Goal: Find specific page/section: Find specific page/section

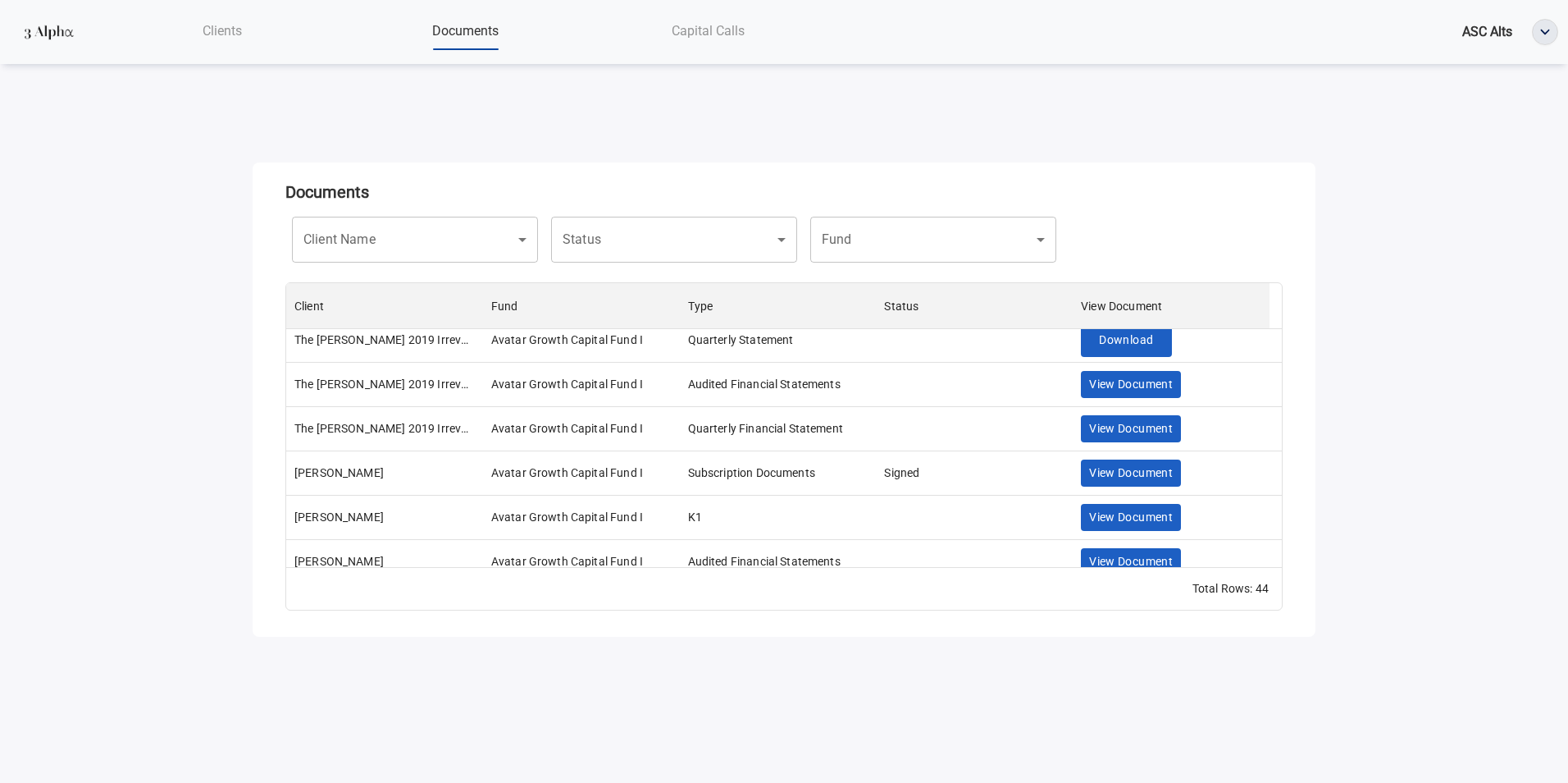
scroll to position [1673, 0]
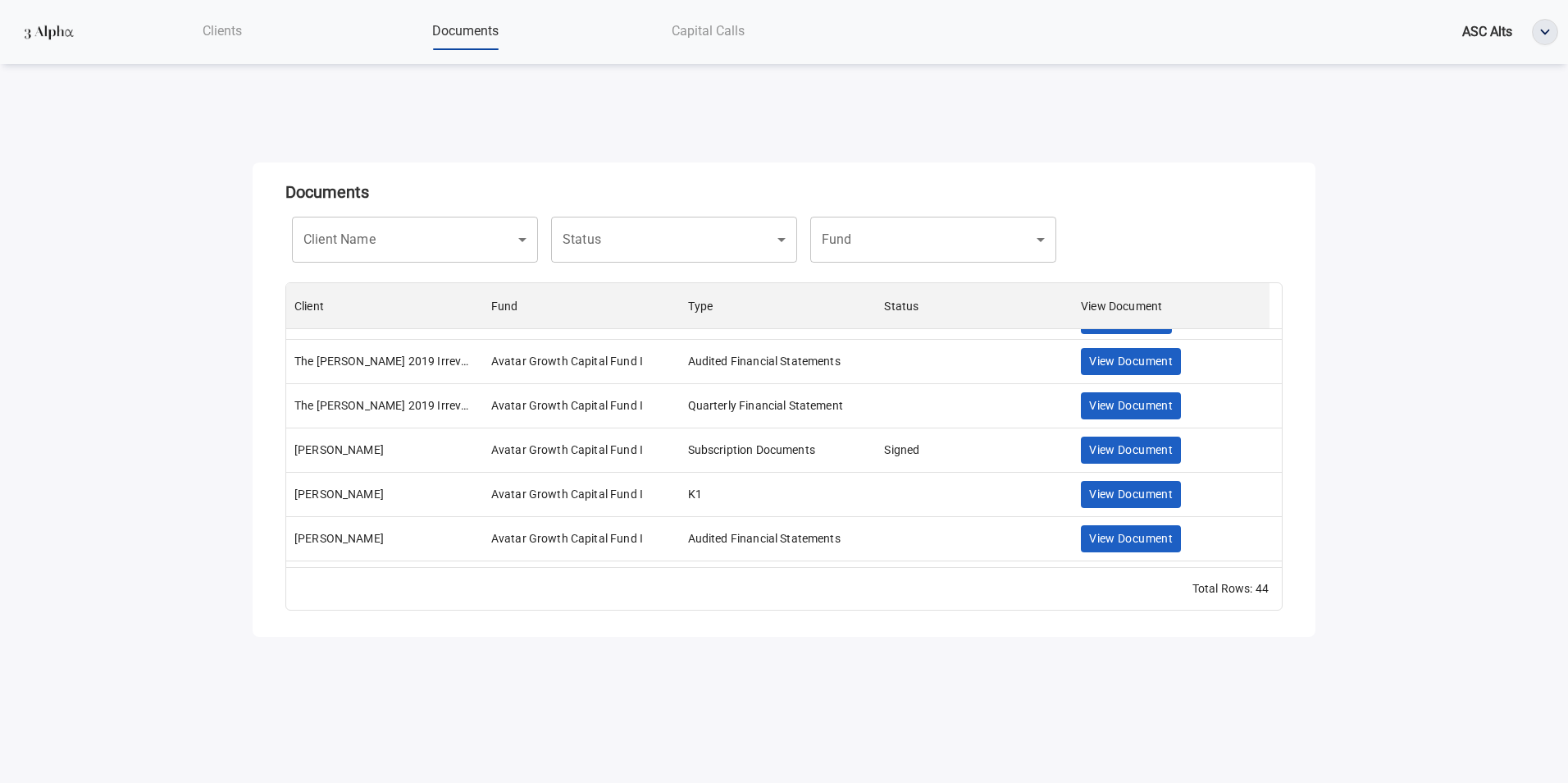
click at [236, 39] on div "Clients" at bounding box center [222, 30] width 242 height 34
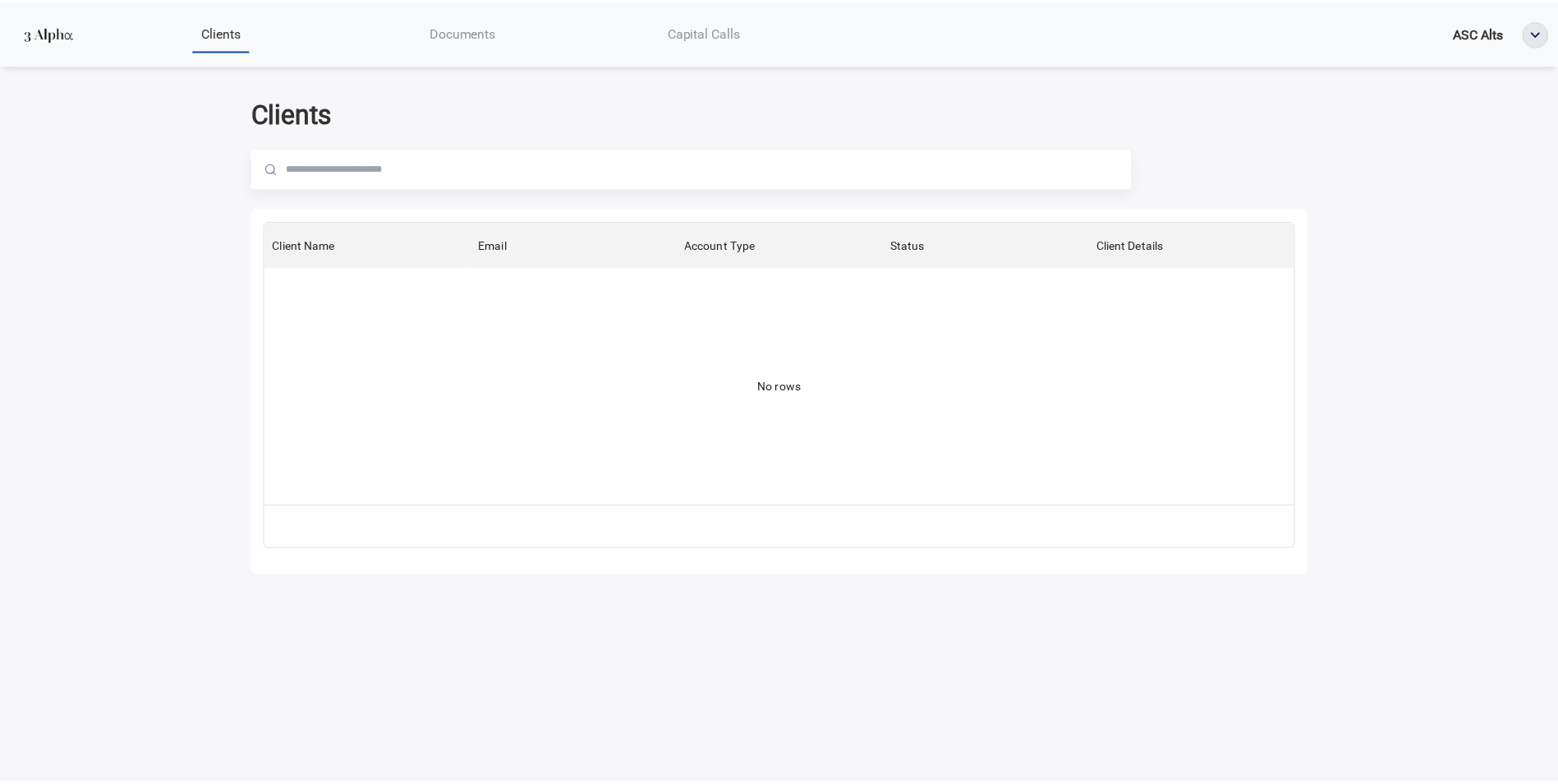
scroll to position [272, 1026]
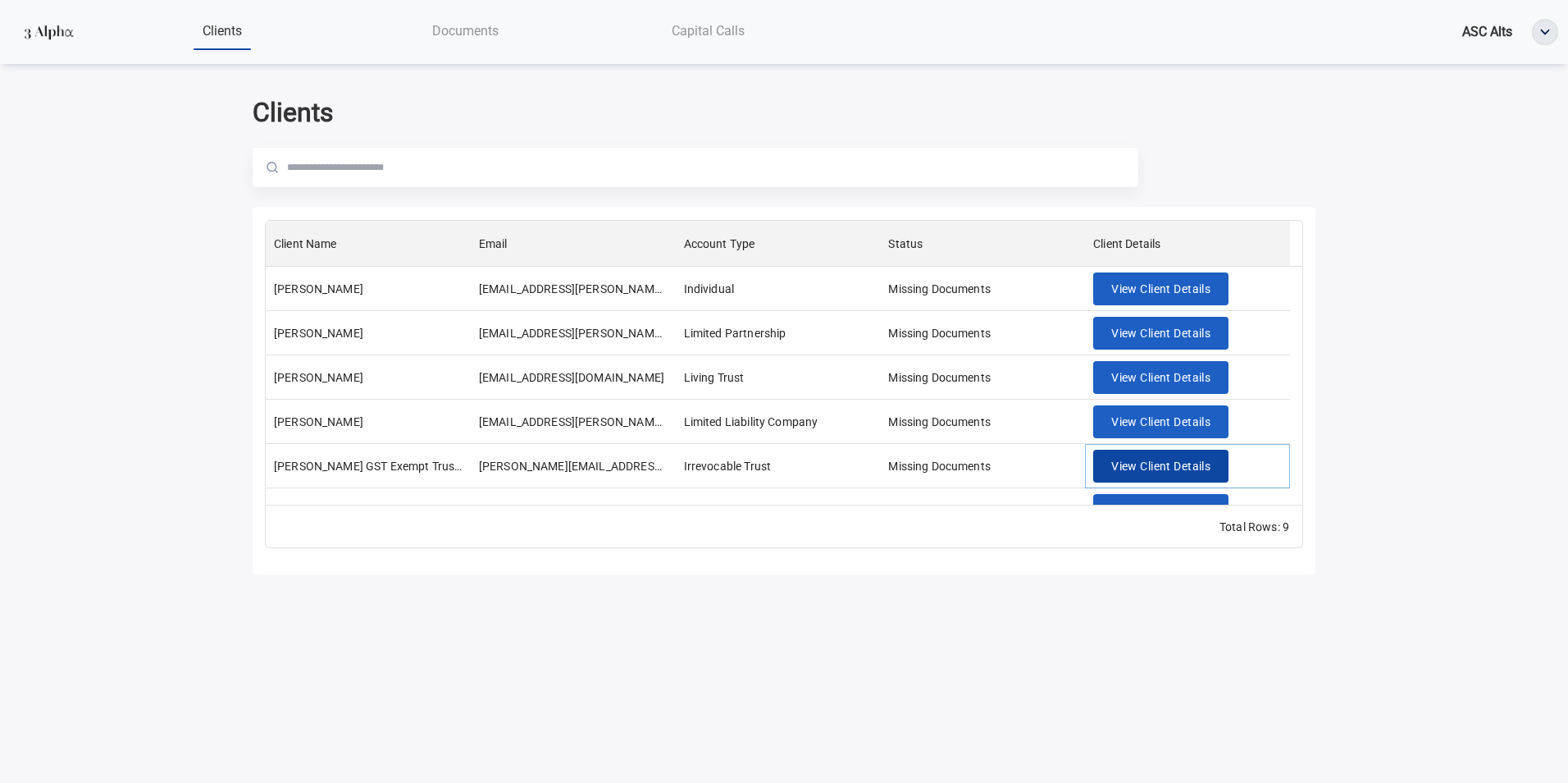
click at [1143, 466] on span "View Client Details" at bounding box center [1160, 466] width 99 height 20
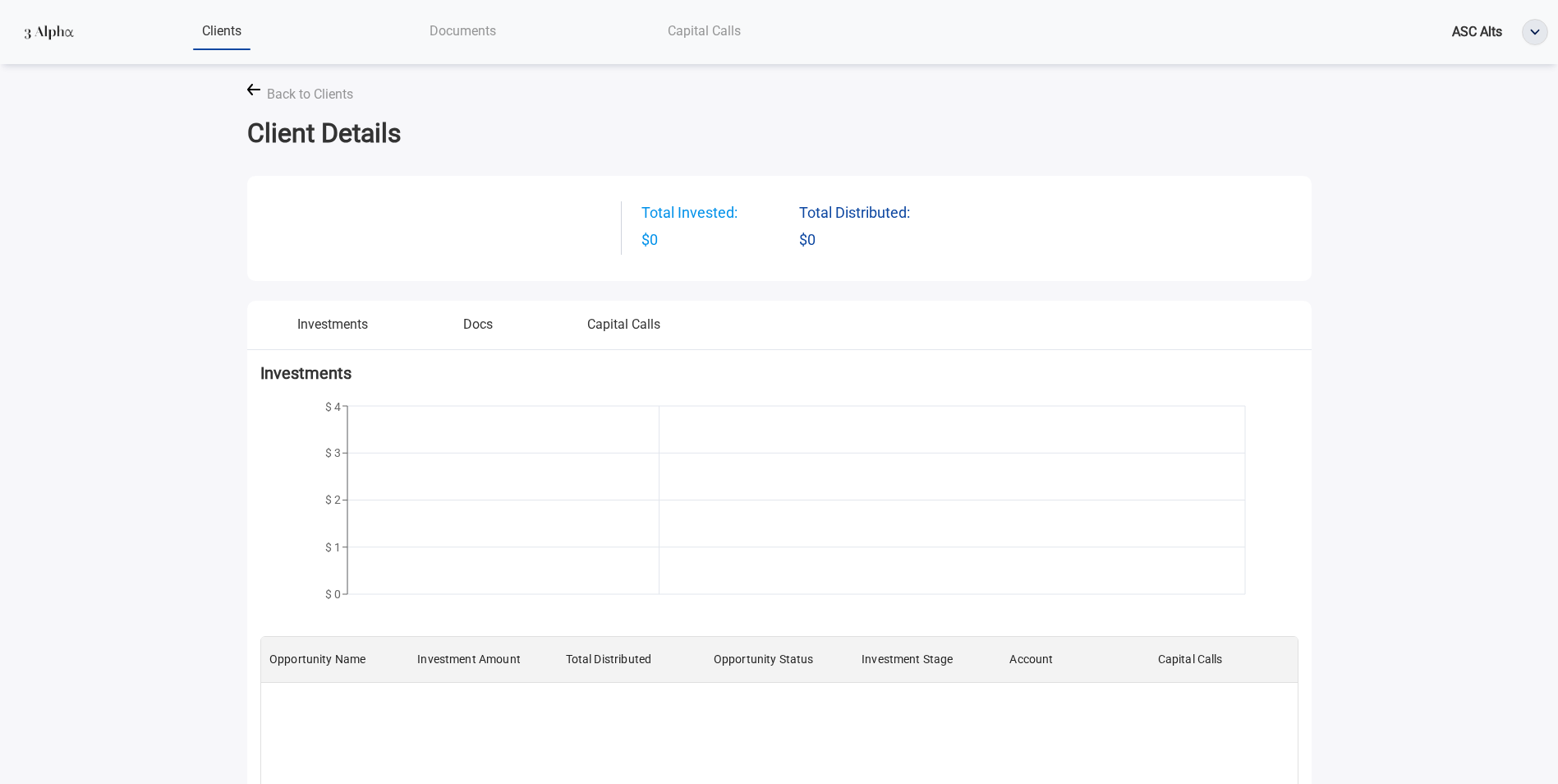
scroll to position [333, 1024]
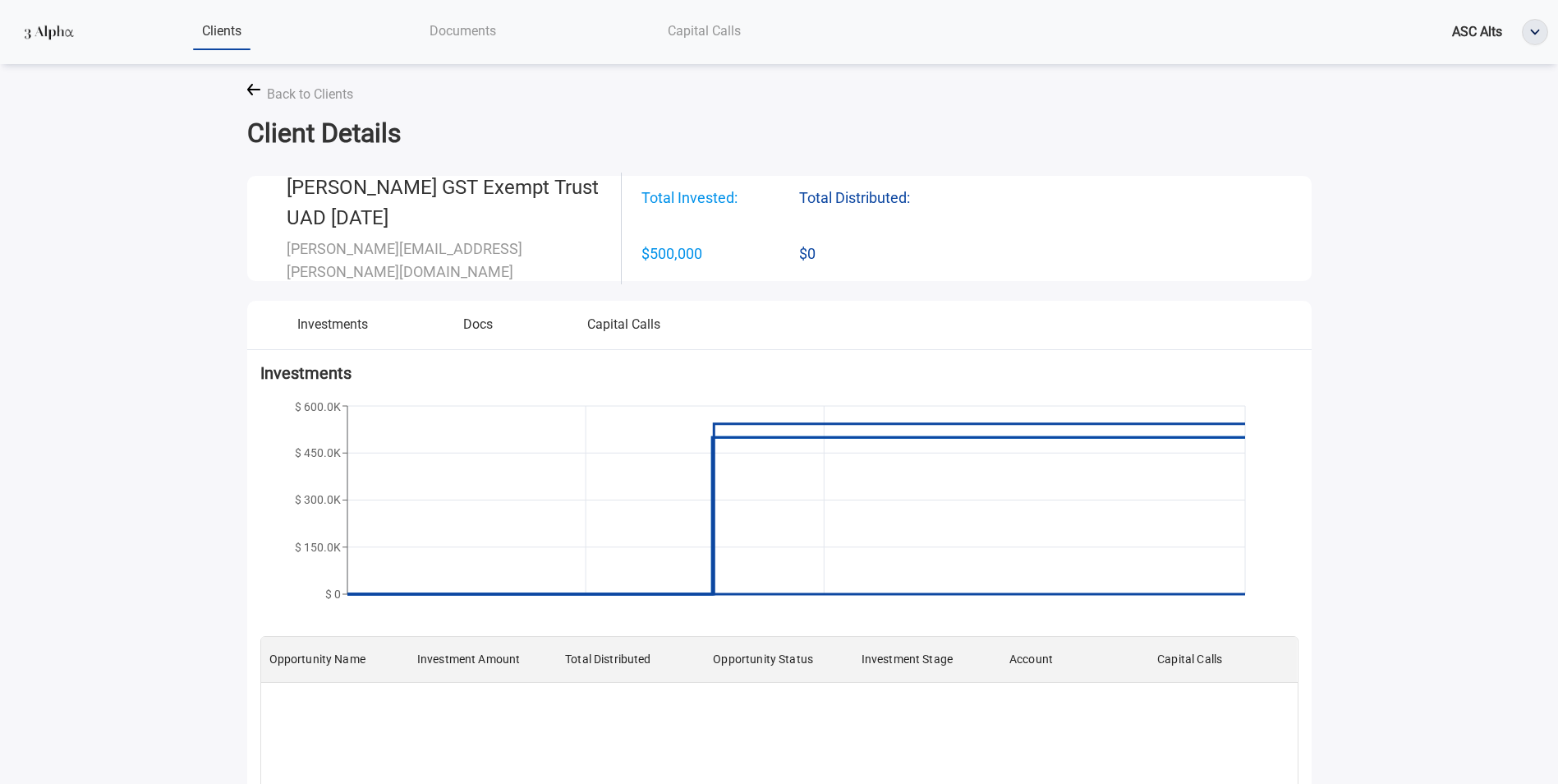
click at [489, 324] on button "Docs" at bounding box center [478, 330] width 145 height 34
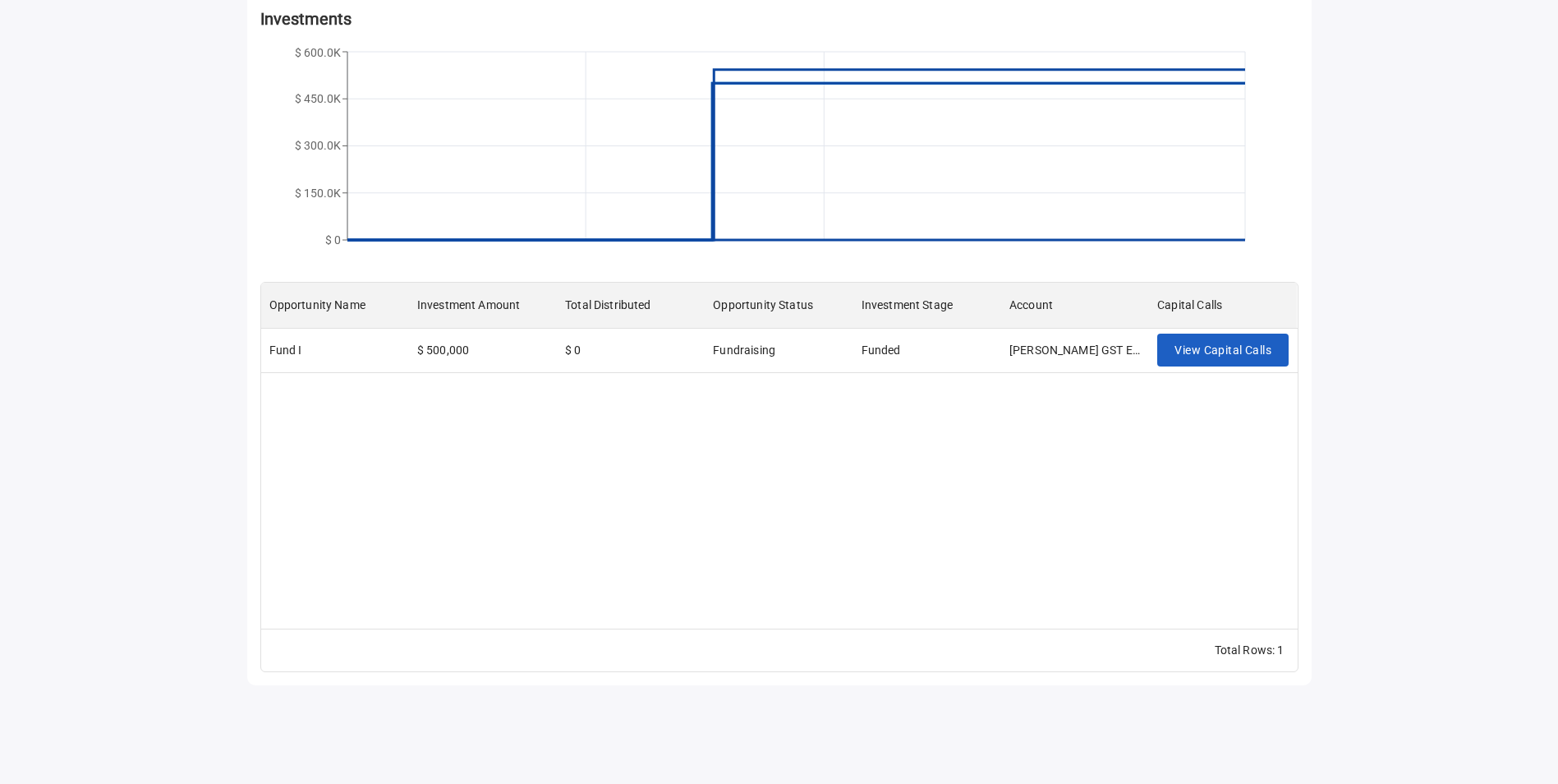
scroll to position [291, 0]
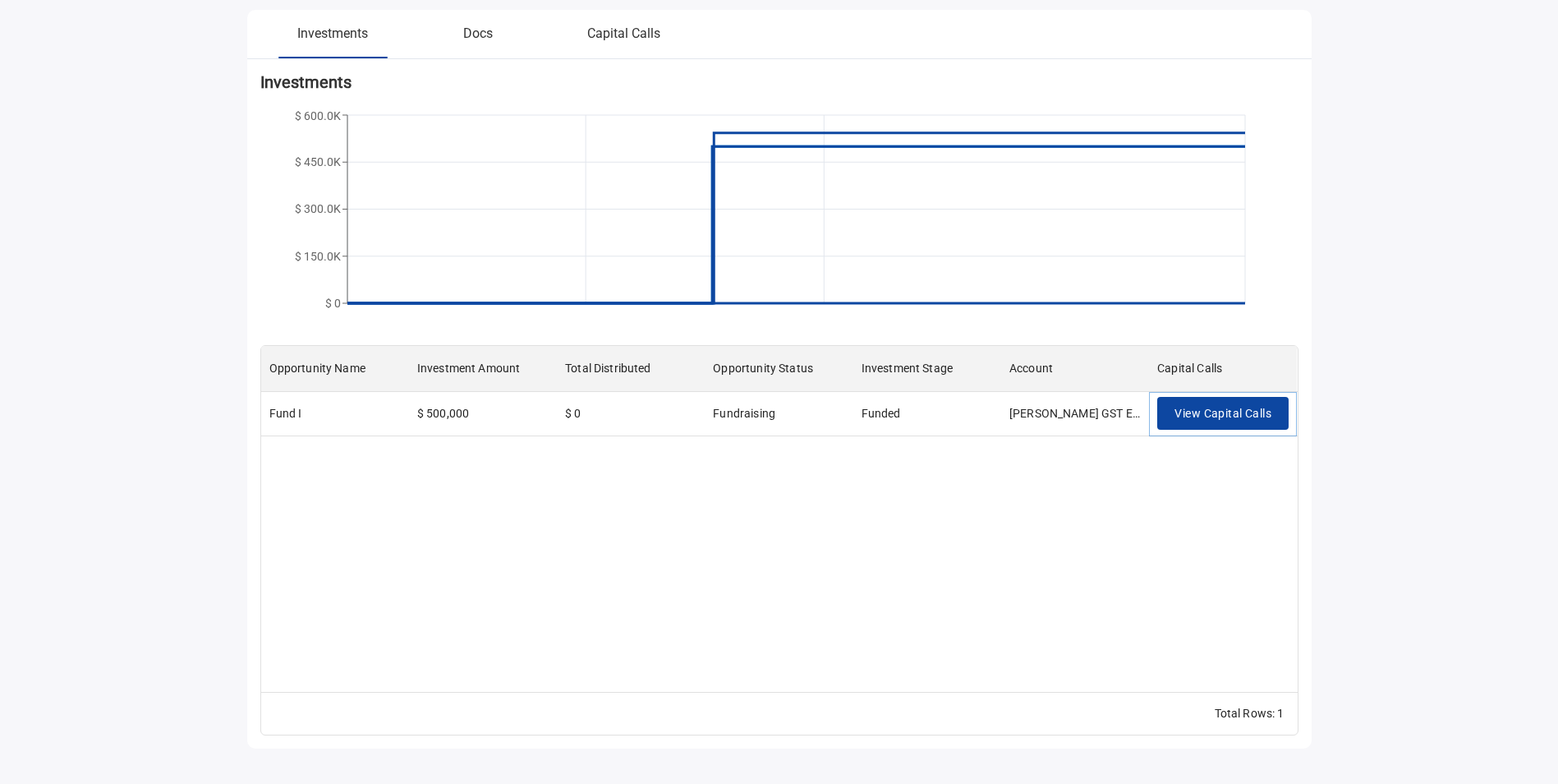
click at [1208, 420] on span "View Capital Calls" at bounding box center [1223, 413] width 97 height 20
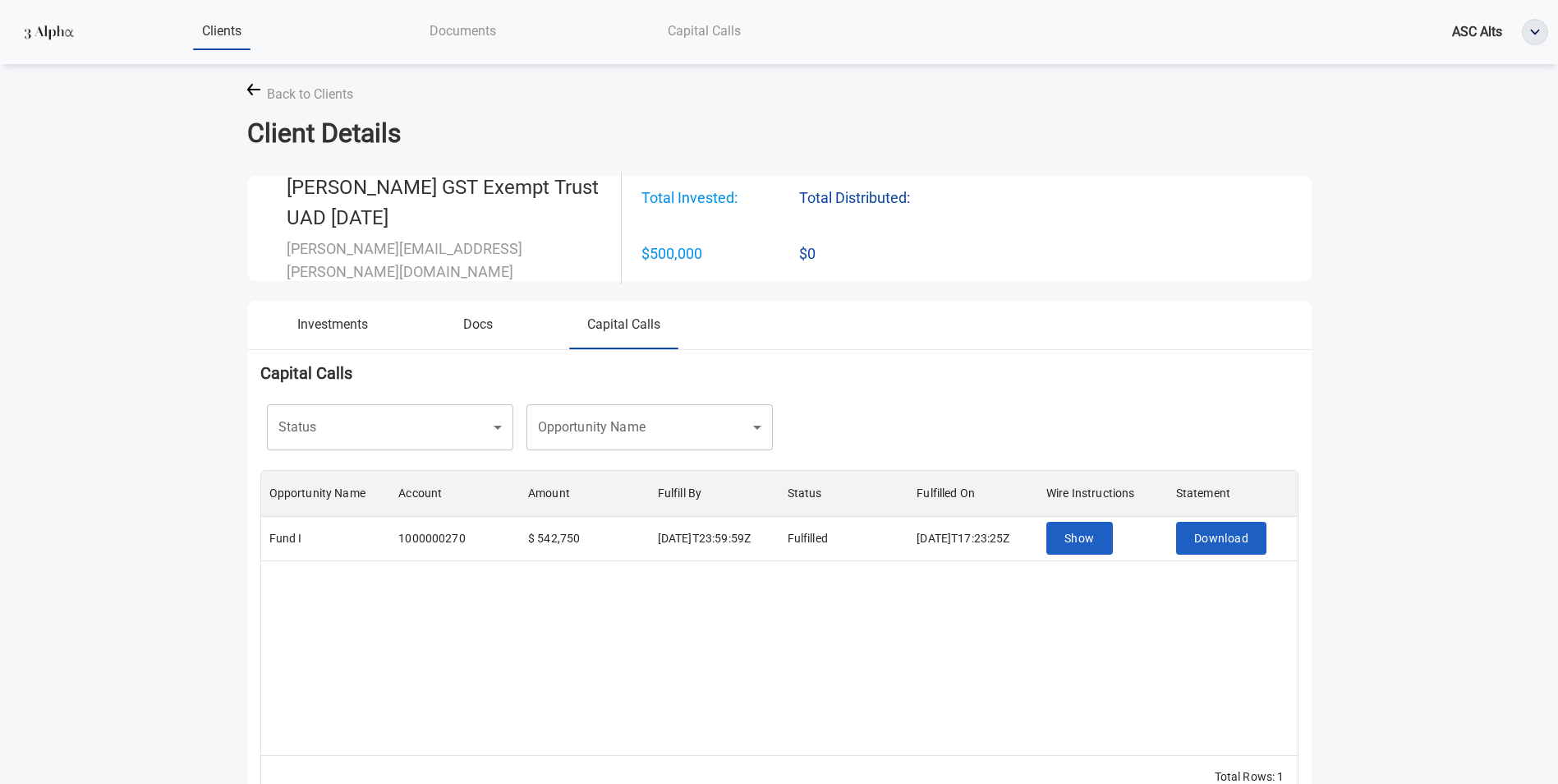
scroll to position [272, 1024]
click at [470, 319] on button "Docs" at bounding box center [478, 330] width 145 height 34
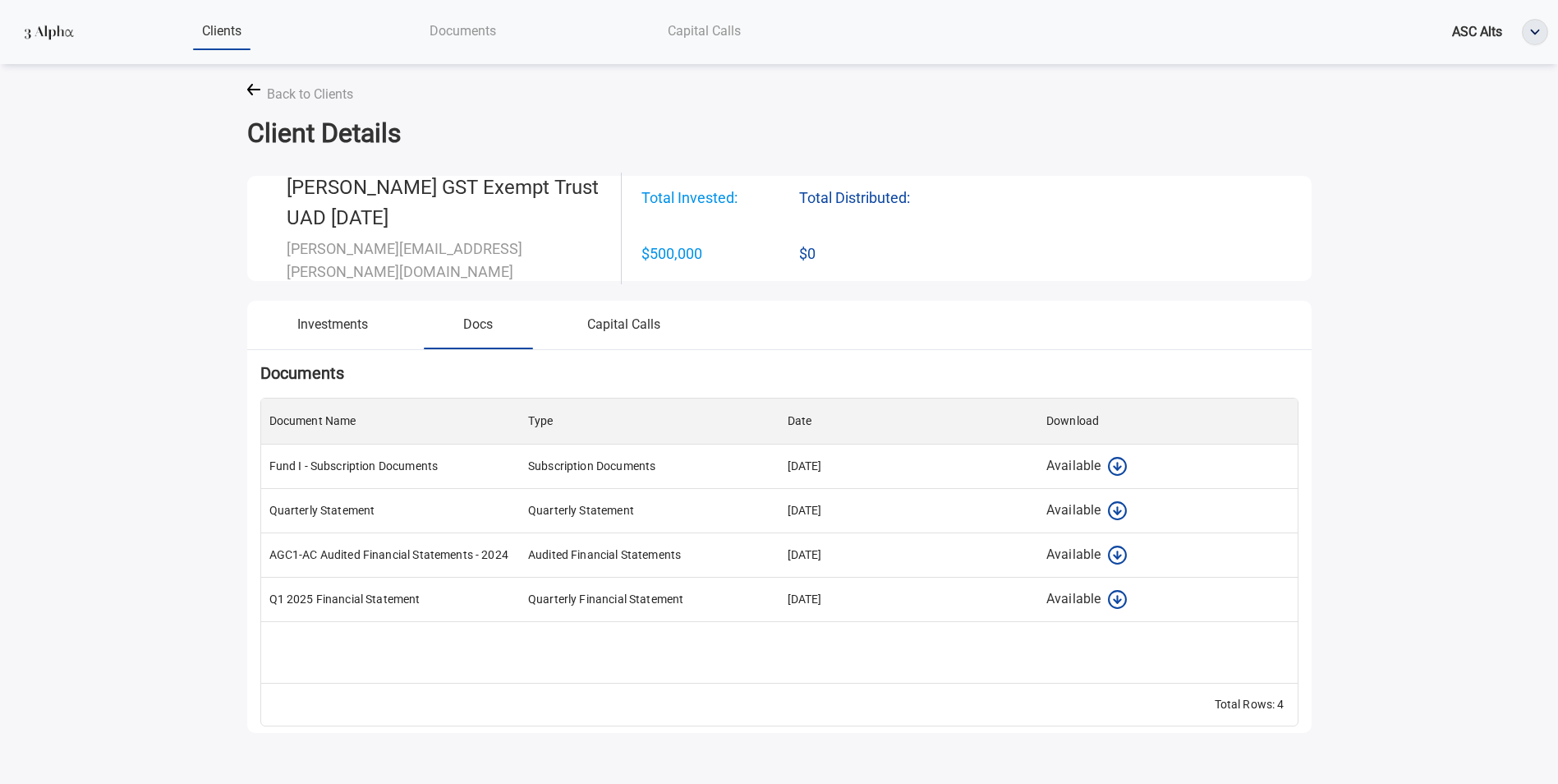
click at [120, 305] on div "Clients Documents Capital Calls ASC Alts Back to Clients Client Details [PERSON…" at bounding box center [779, 415] width 1558 height 831
click at [308, 96] on span "Back to Clients" at bounding box center [309, 94] width 86 height 20
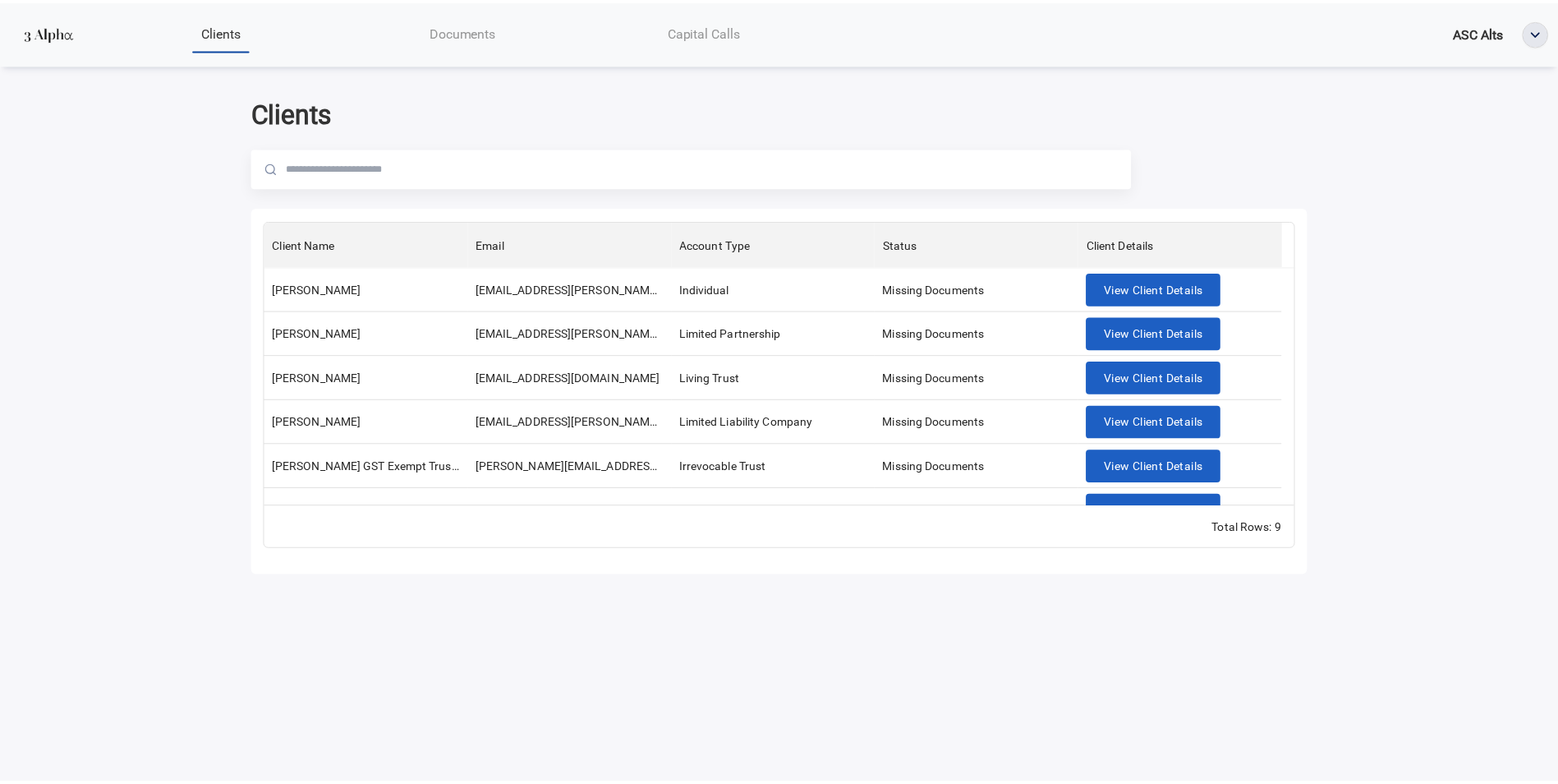
scroll to position [161, 0]
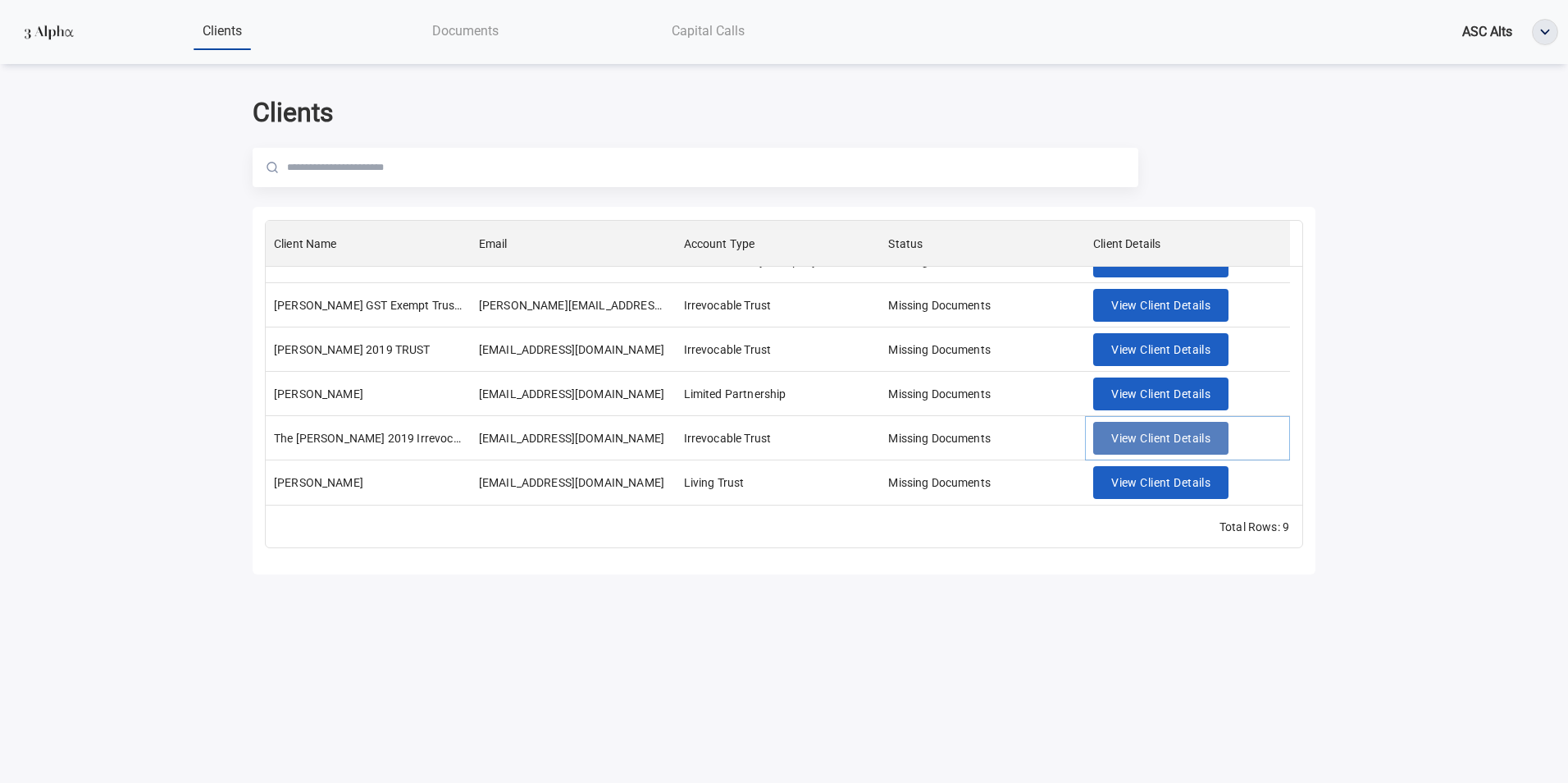
click at [1190, 443] on span "View Client Details" at bounding box center [1160, 438] width 99 height 20
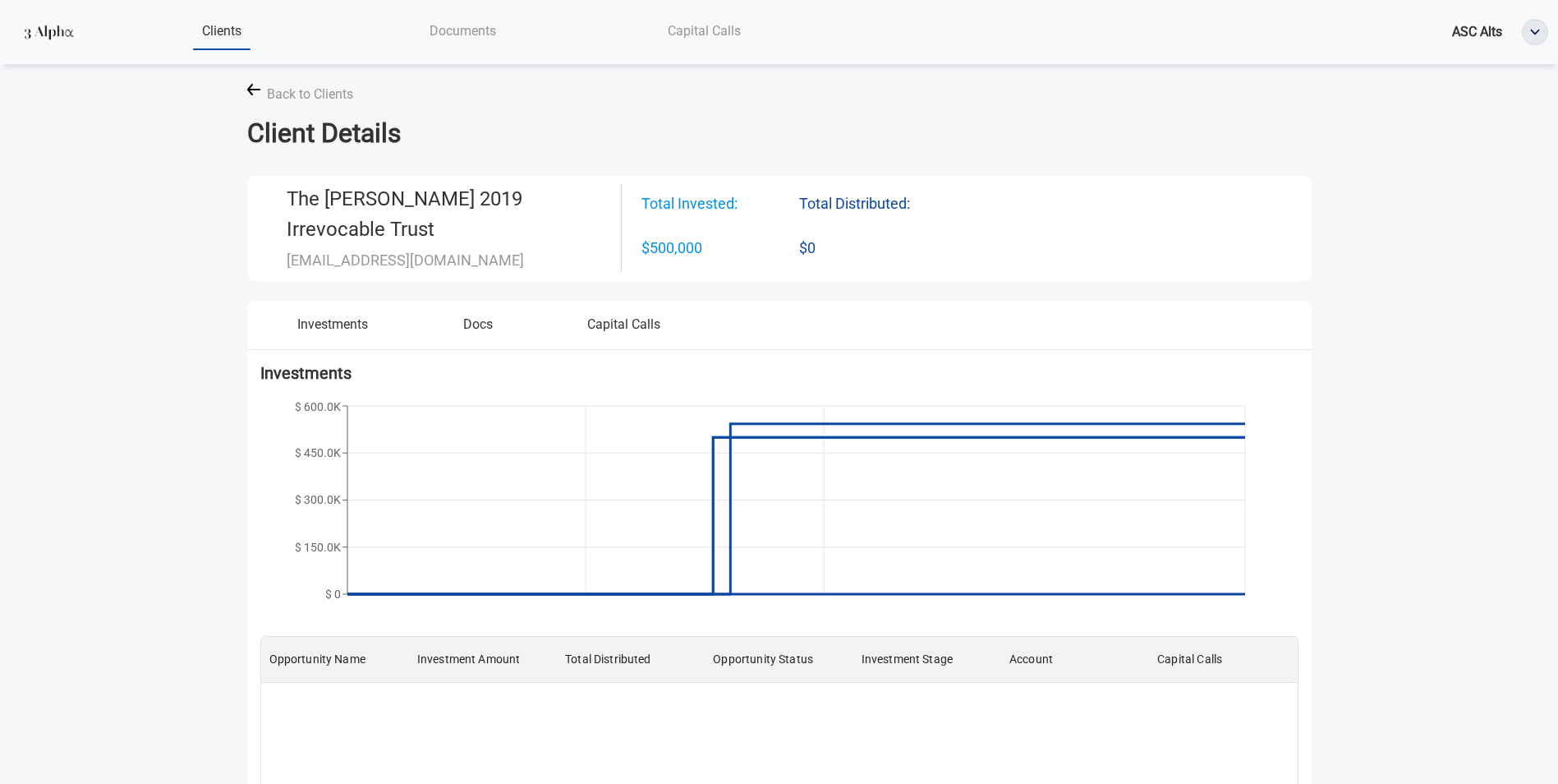
click at [626, 319] on button "Capital Calls" at bounding box center [623, 330] width 145 height 34
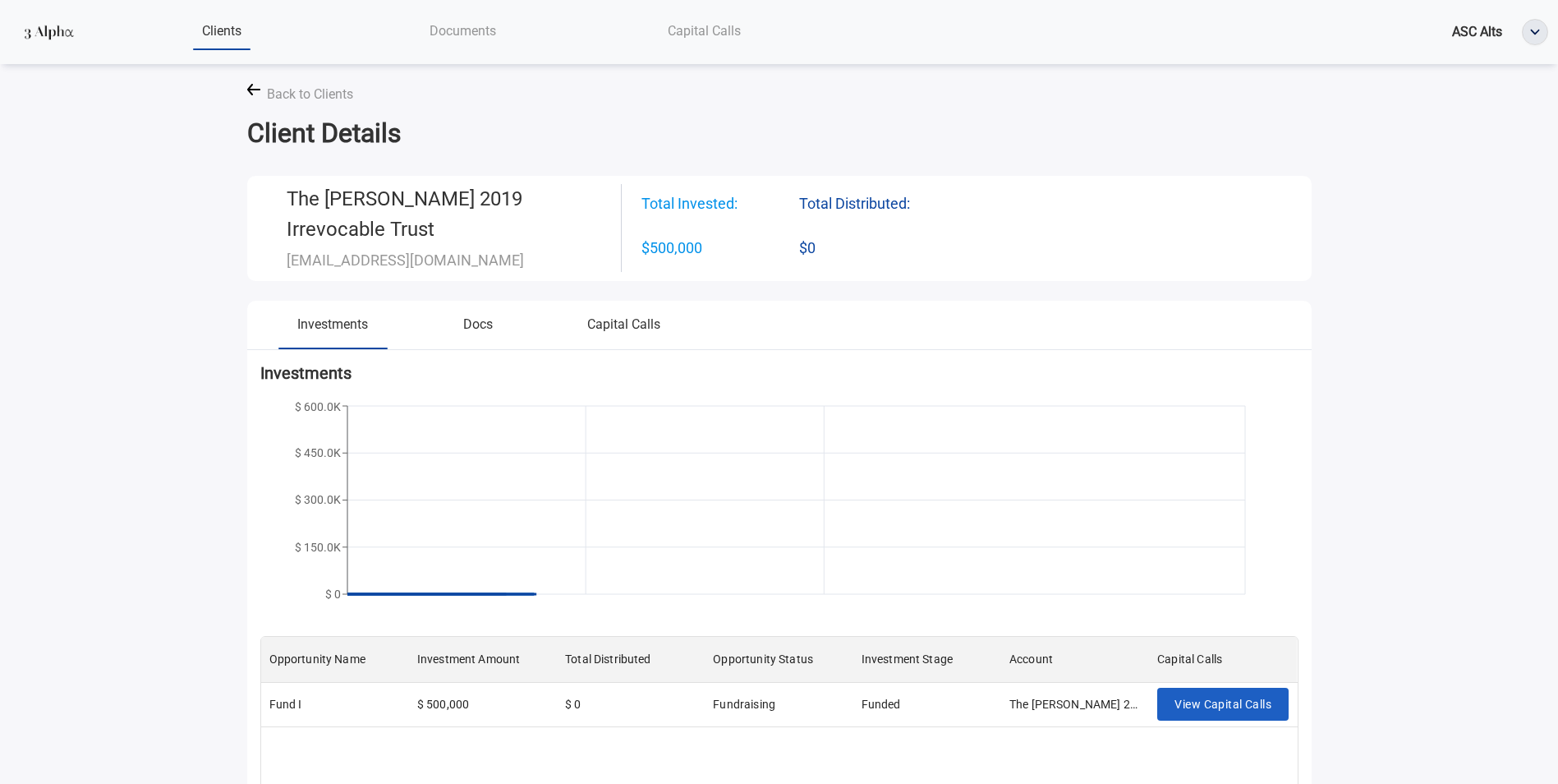
scroll to position [333, 1024]
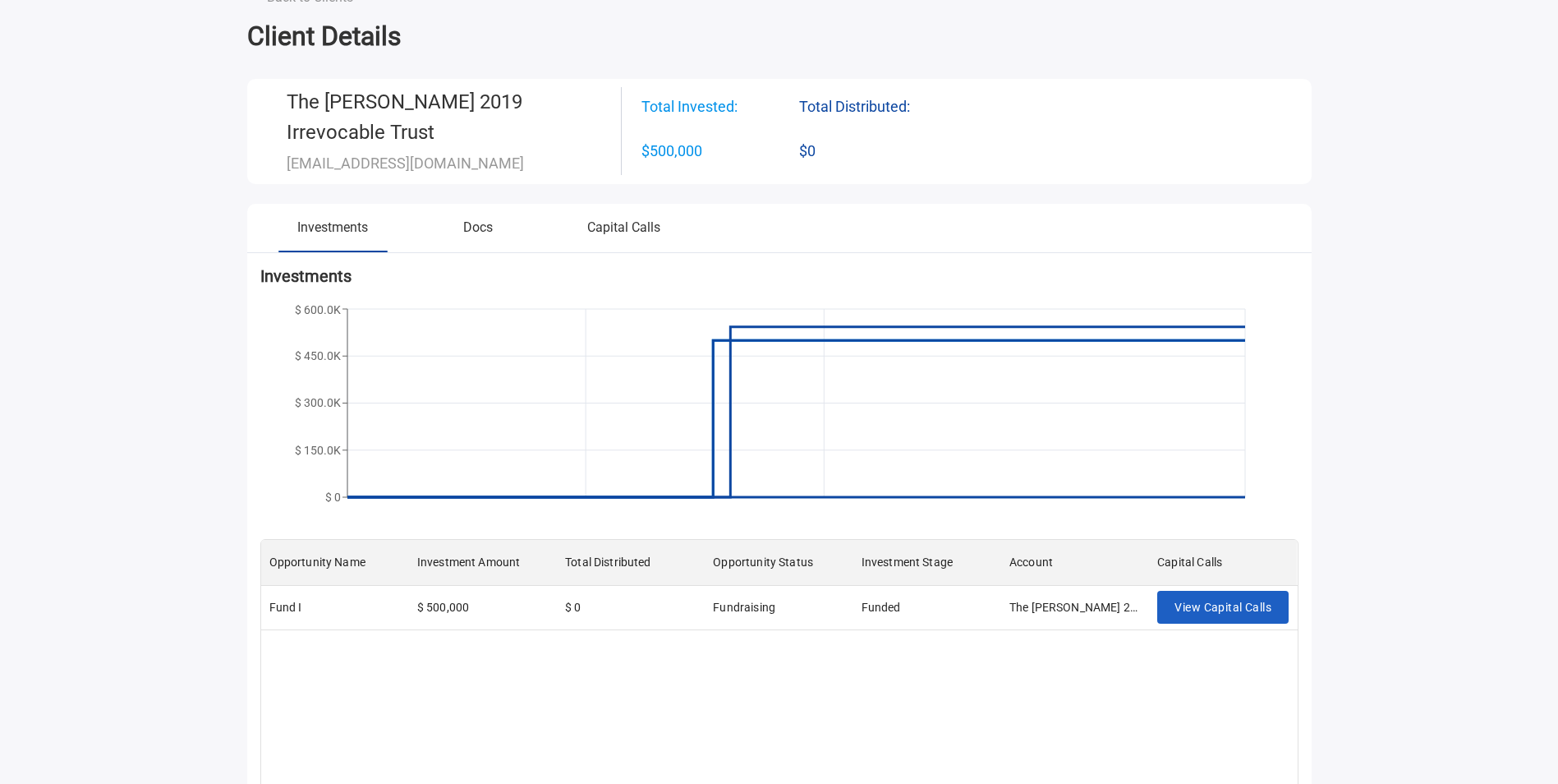
click at [481, 234] on button "Docs" at bounding box center [478, 234] width 145 height 34
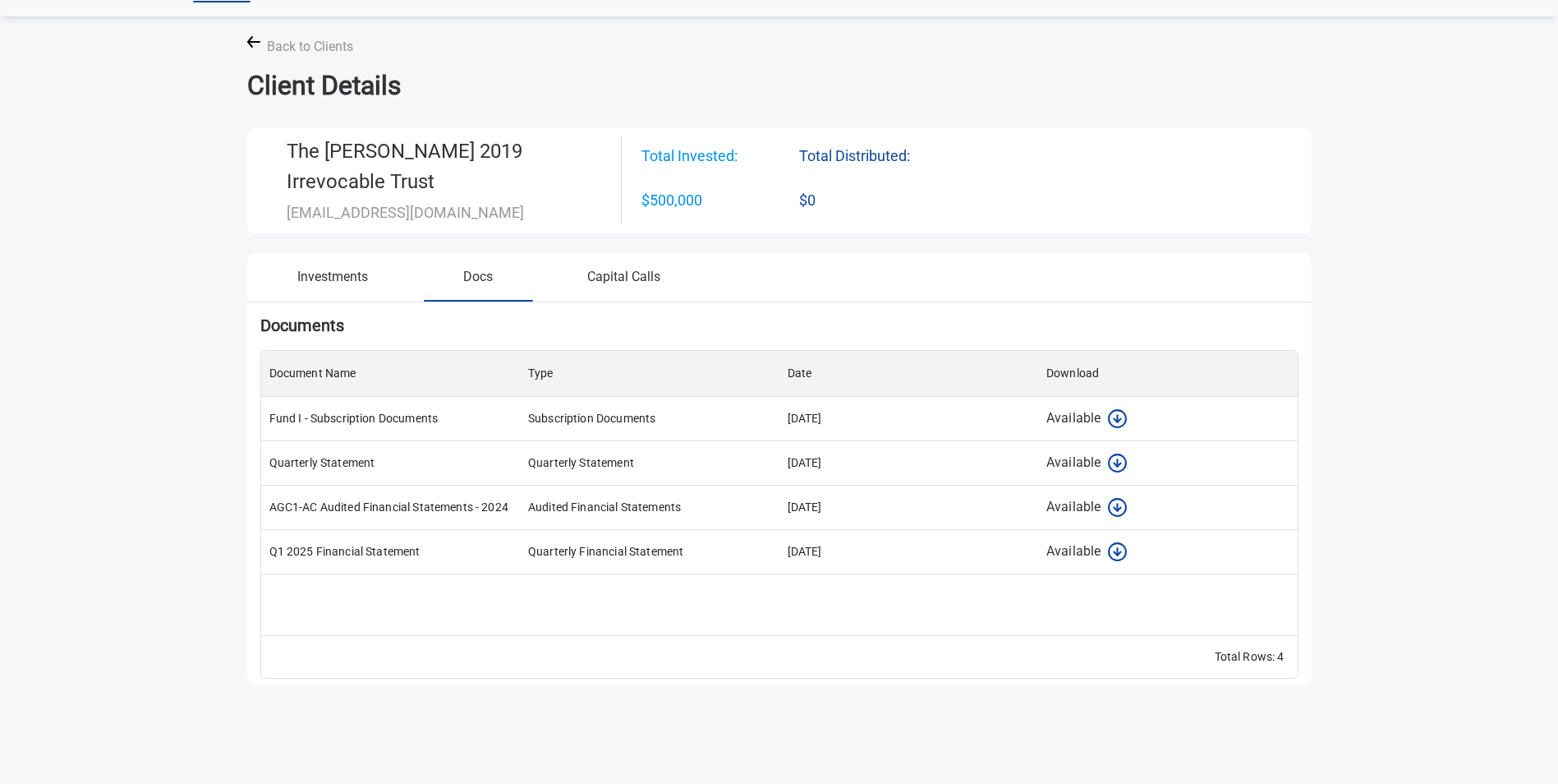
scroll to position [272, 1024]
click at [264, 40] on div "Back to Clients" at bounding box center [779, 47] width 1064 height 20
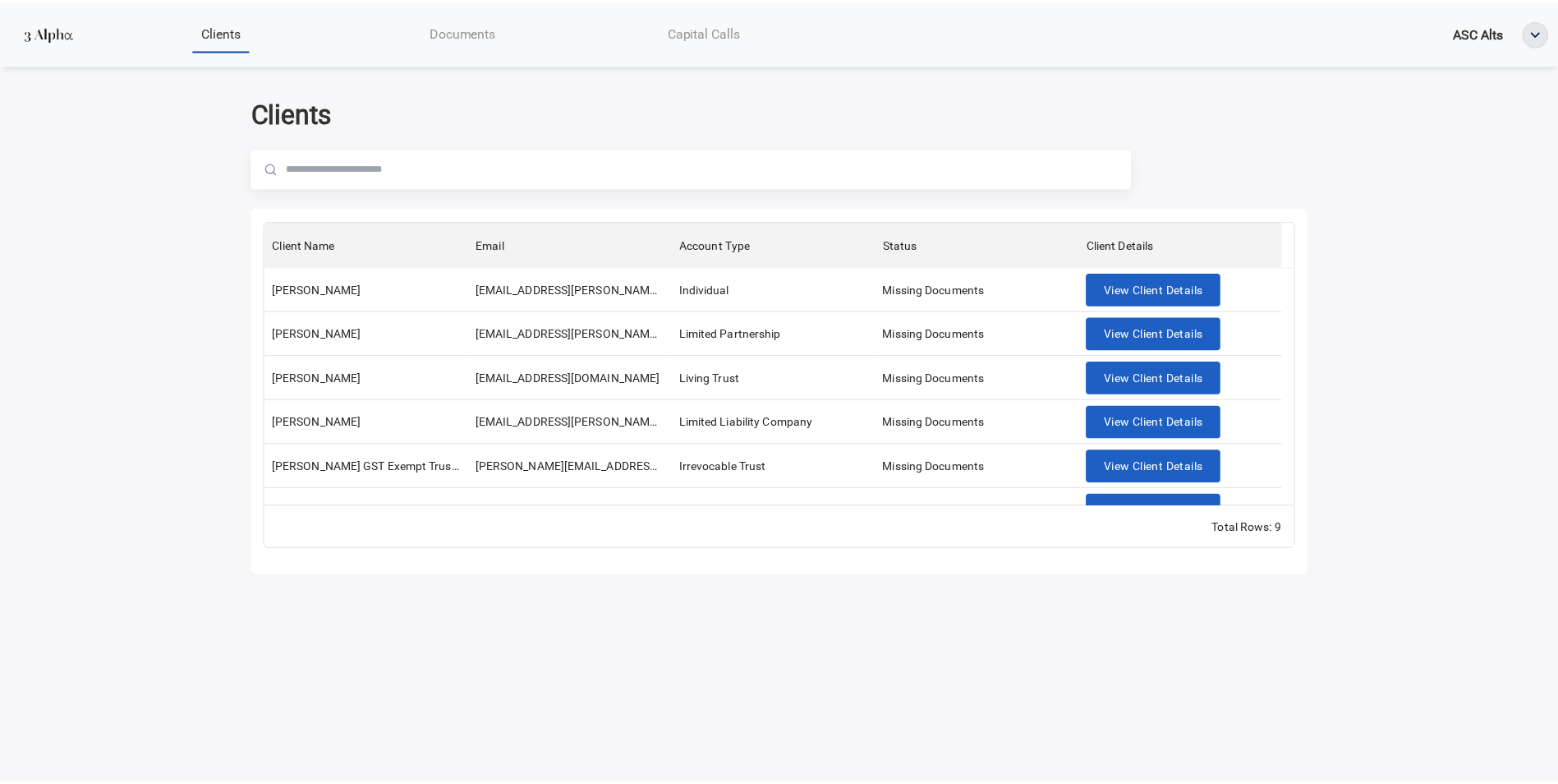
scroll to position [161, 0]
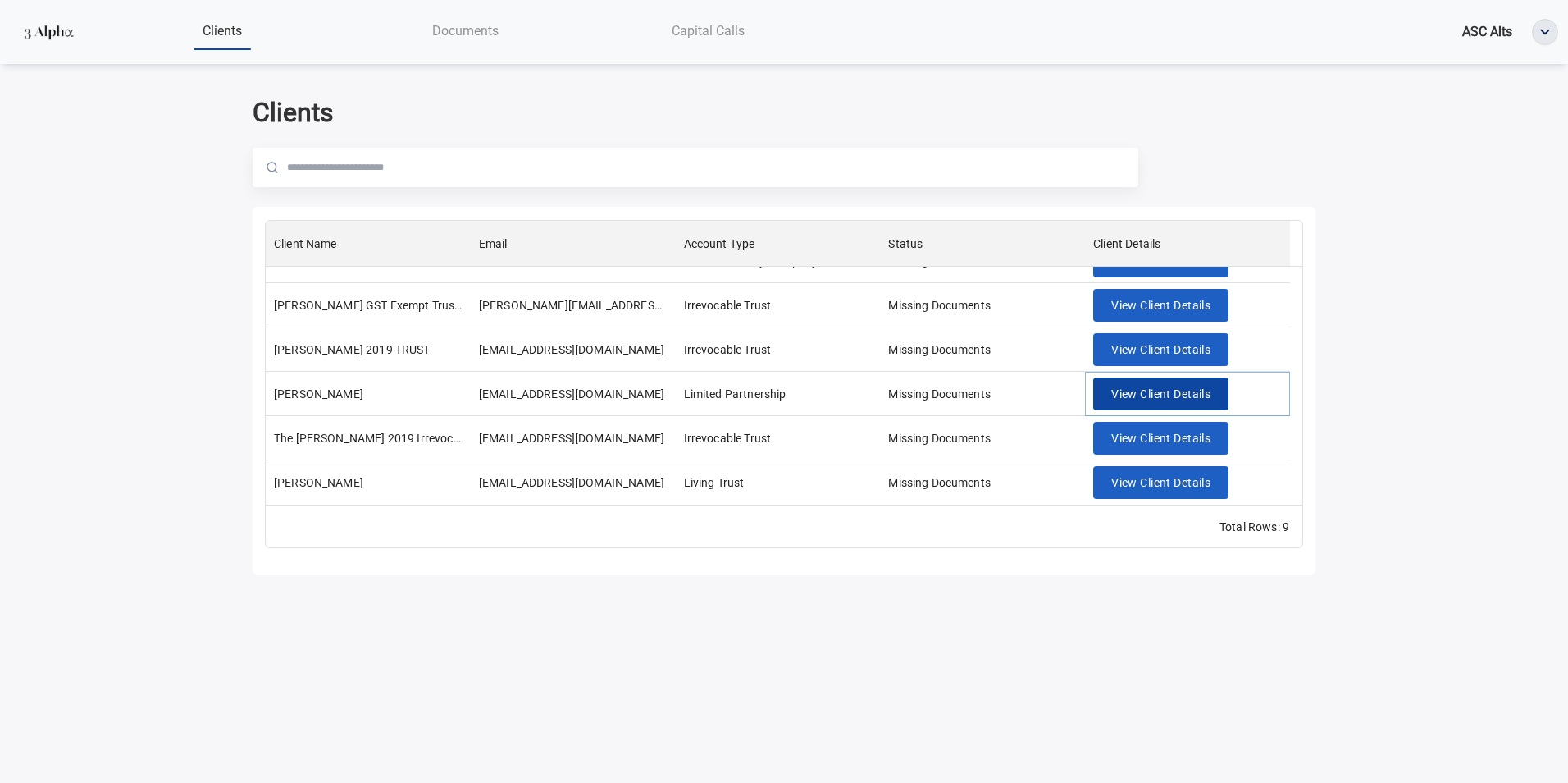
click at [1169, 397] on span "View Client Details" at bounding box center [1160, 394] width 99 height 20
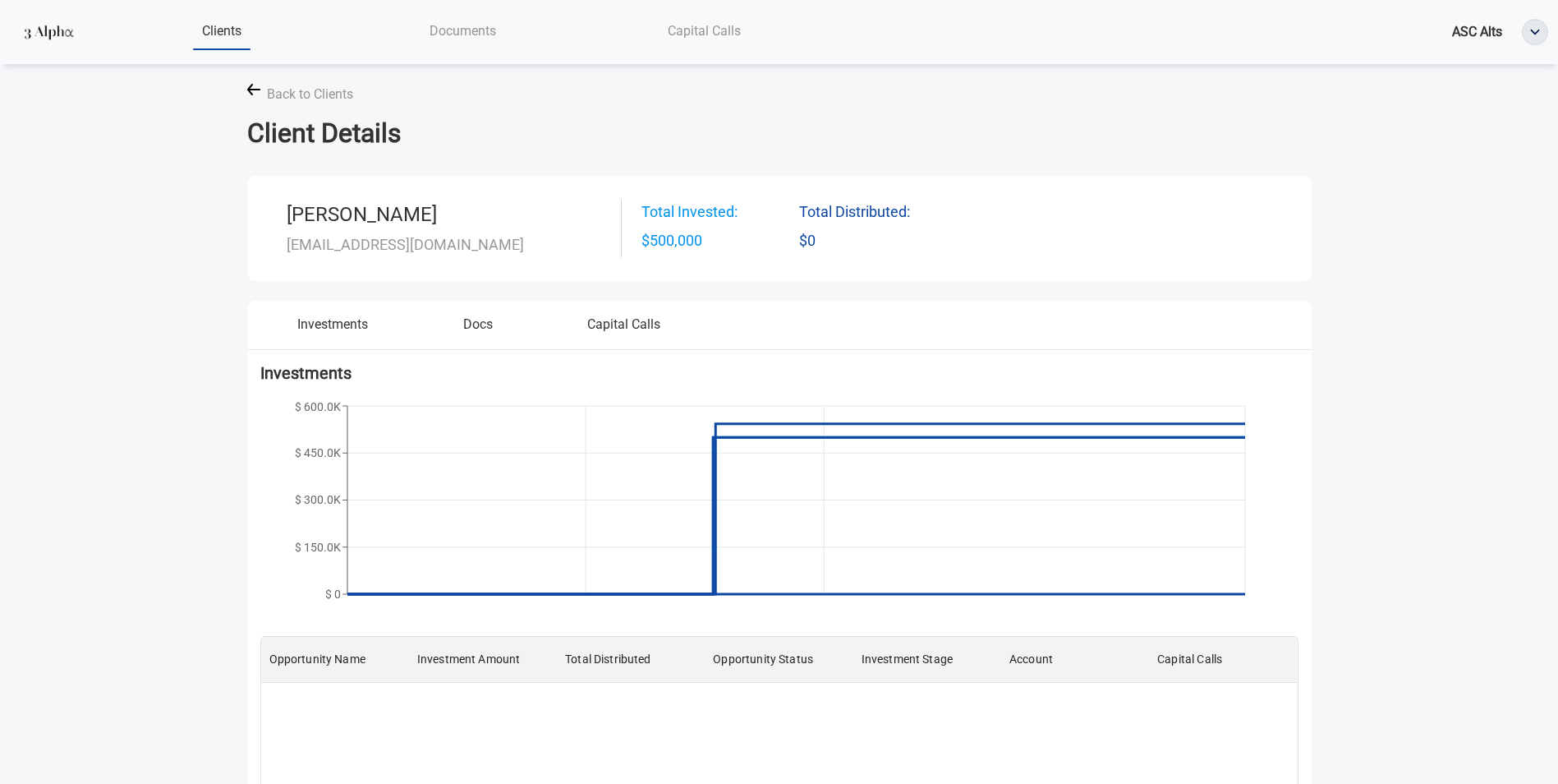
click at [594, 332] on button "Capital Calls" at bounding box center [623, 330] width 145 height 34
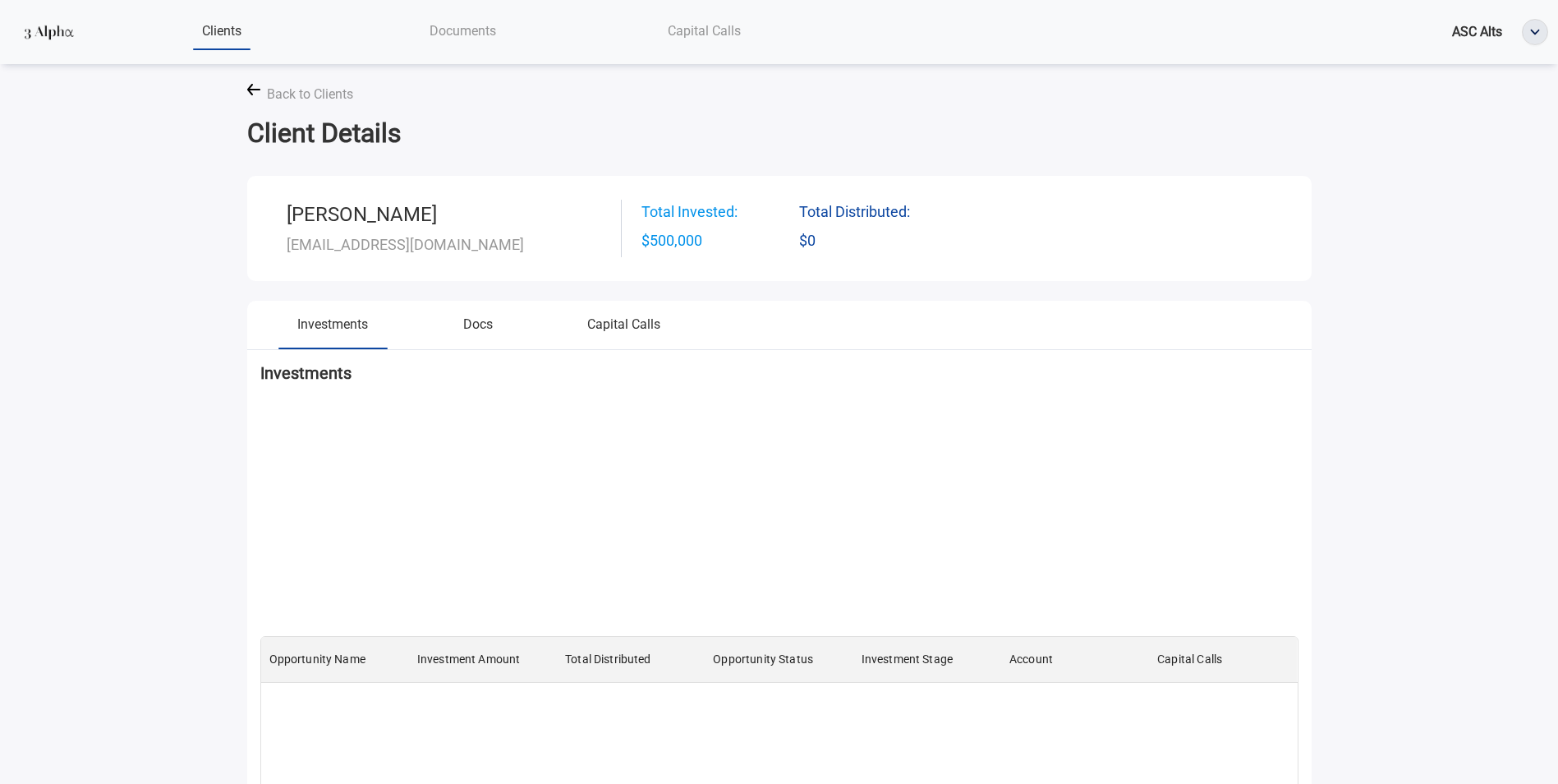
scroll to position [333, 1024]
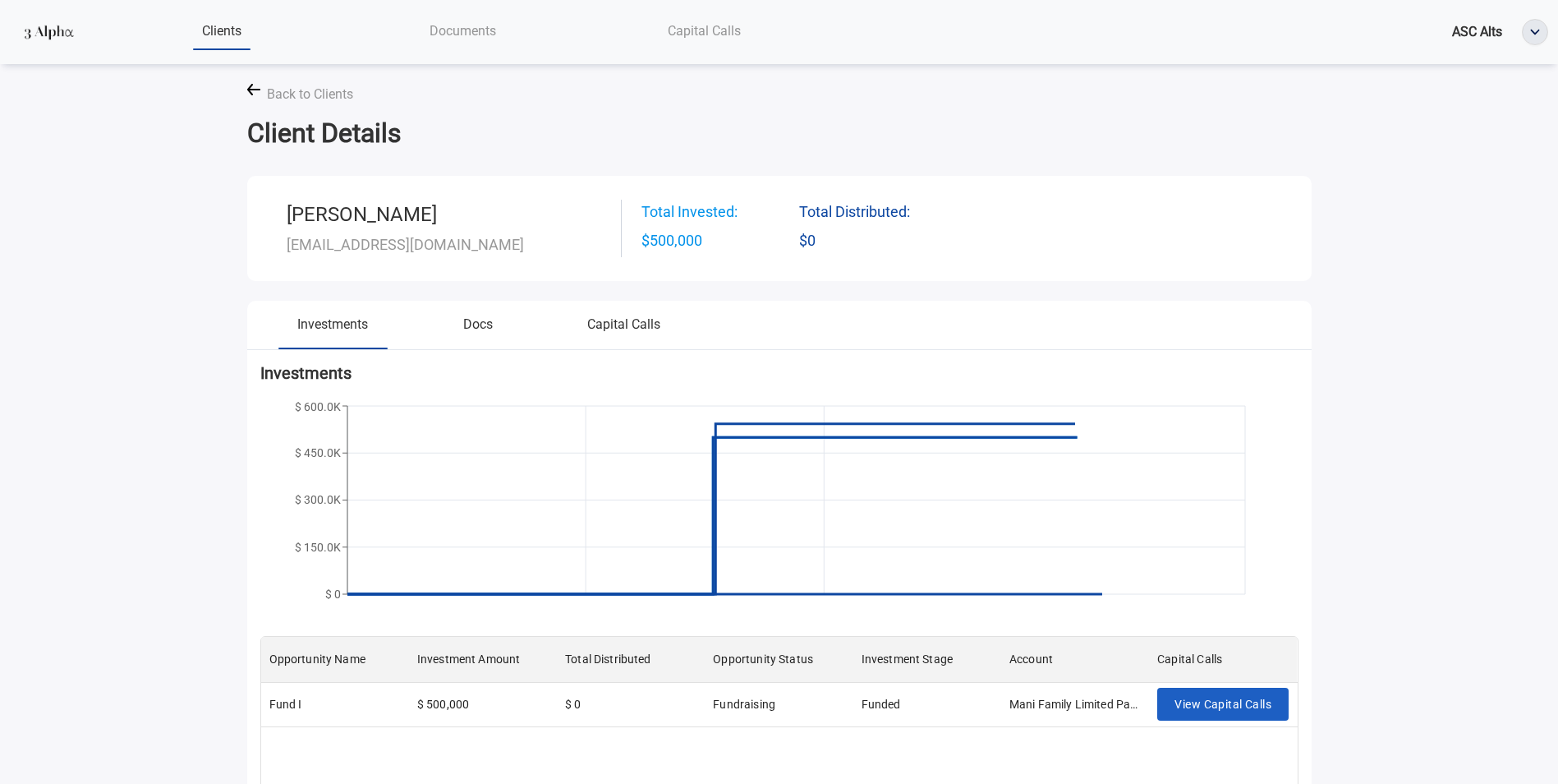
click at [475, 324] on button "Docs" at bounding box center [478, 330] width 145 height 34
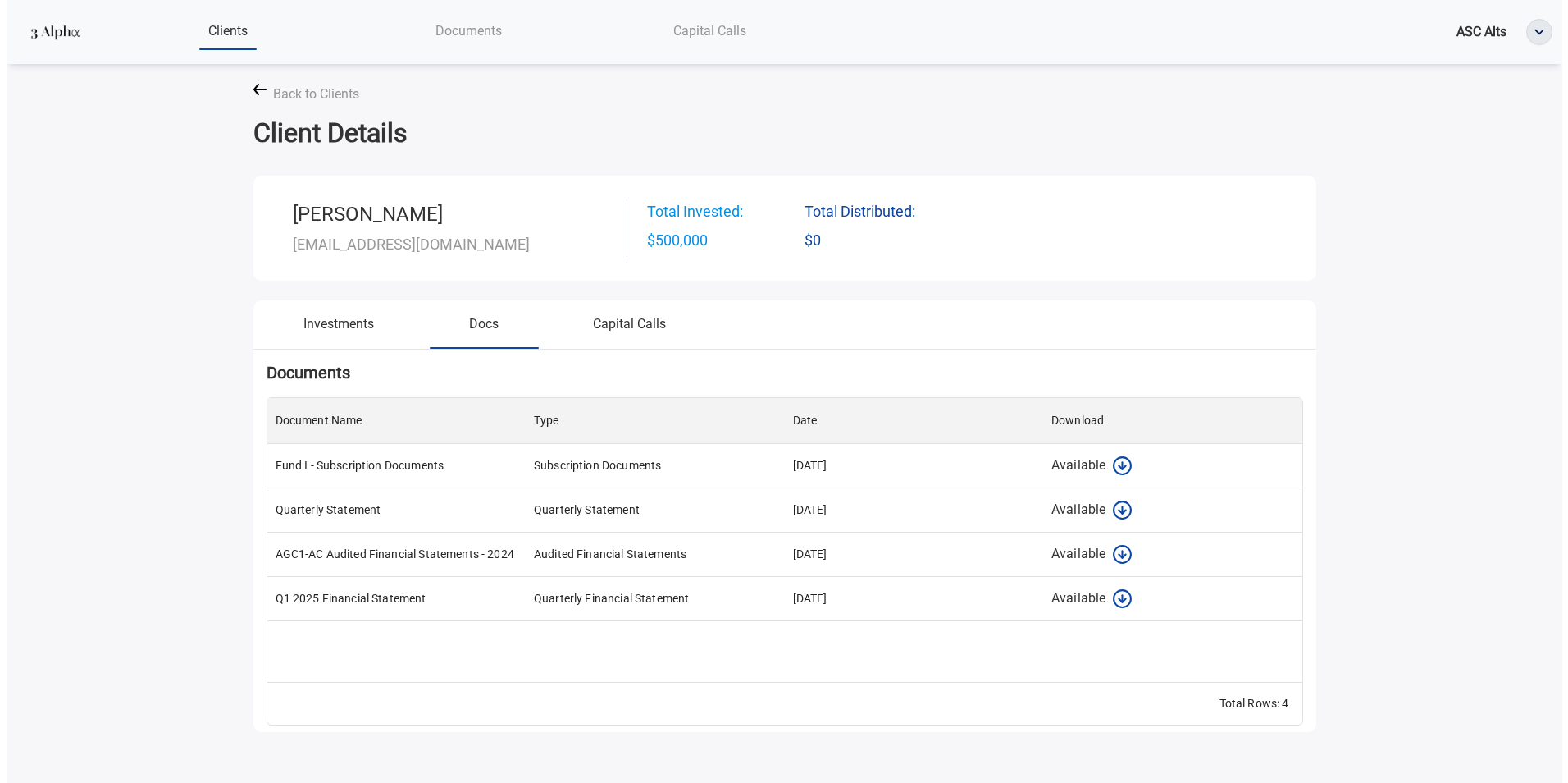
scroll to position [272, 1022]
click at [254, 91] on icon at bounding box center [253, 89] width 13 height 12
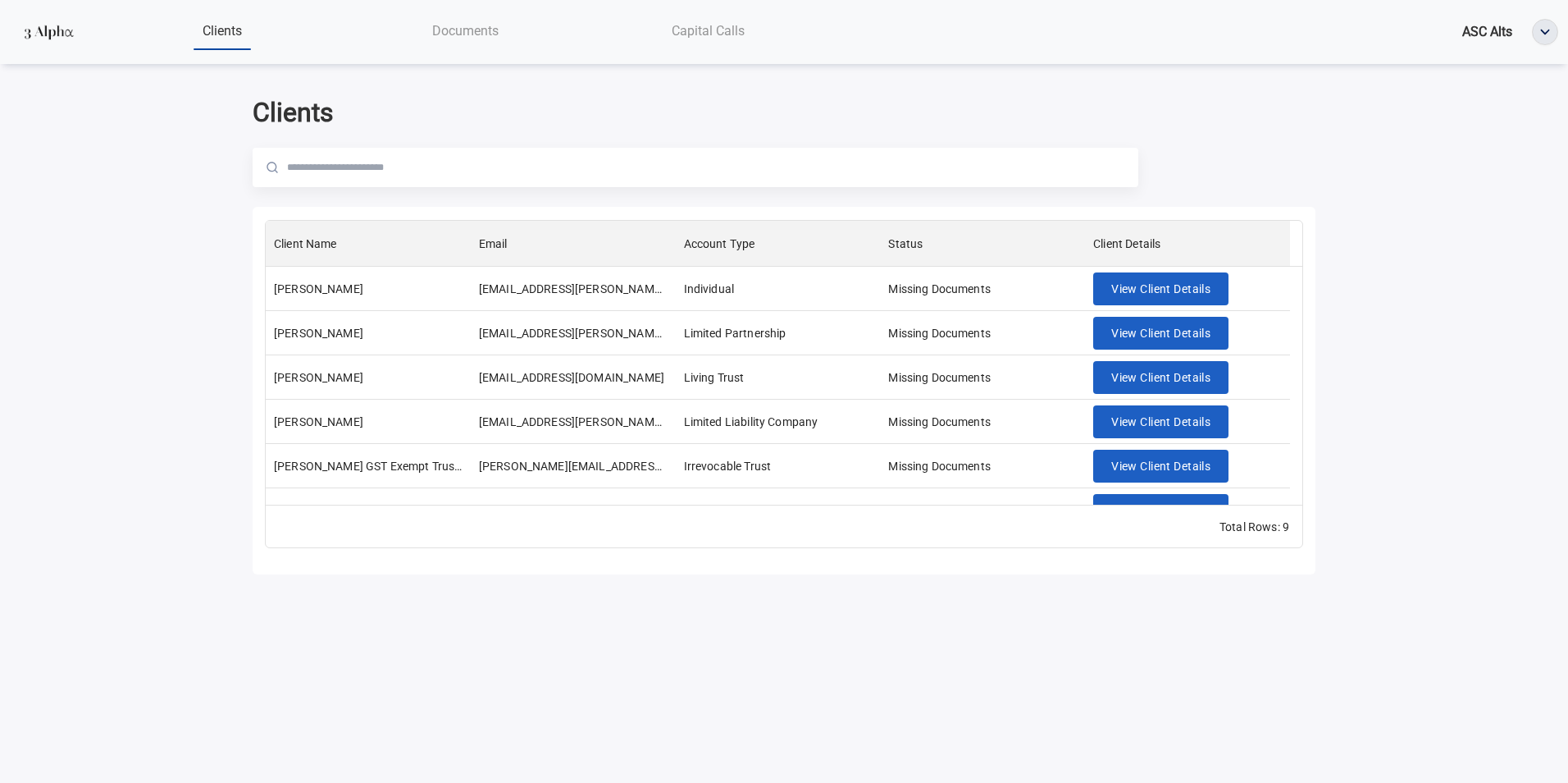
scroll to position [160, 0]
